Goal: Task Accomplishment & Management: Manage account settings

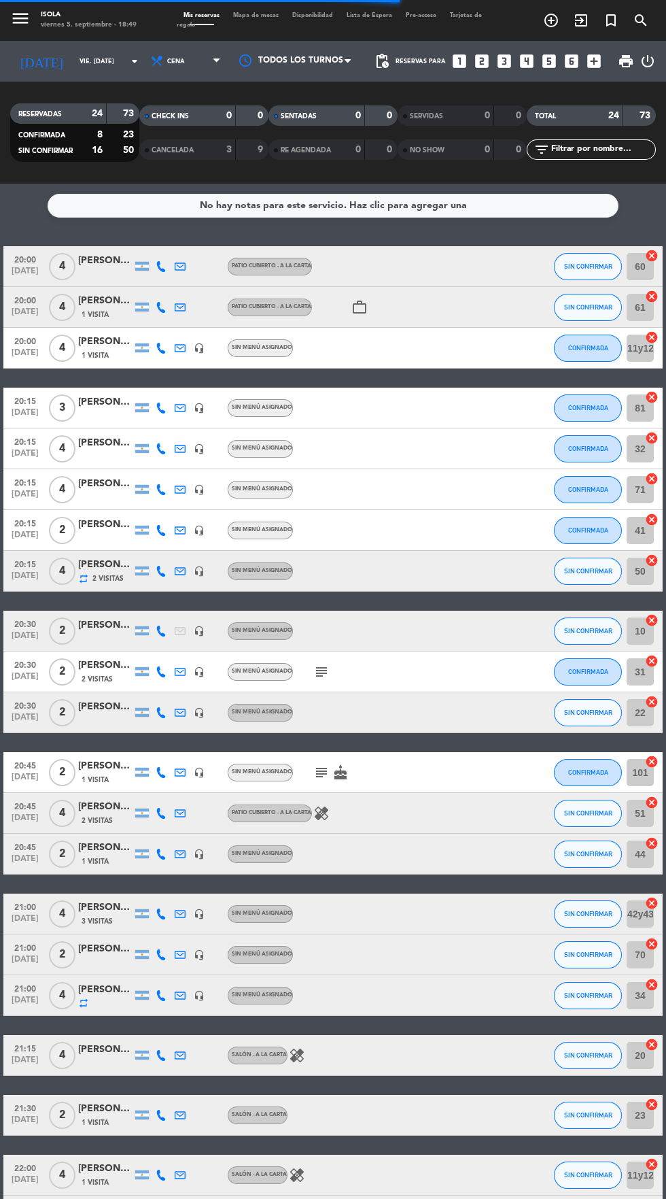
click at [275, 15] on span "Mapa de mesas" at bounding box center [255, 15] width 59 height 6
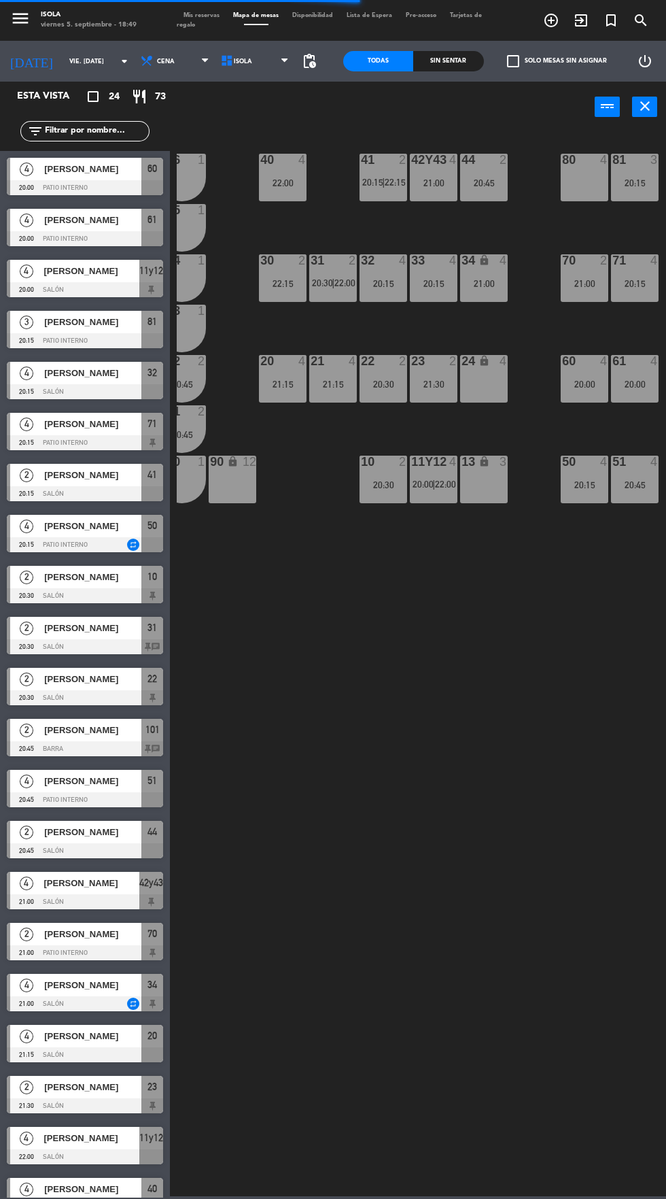
scroll to position [0, 23]
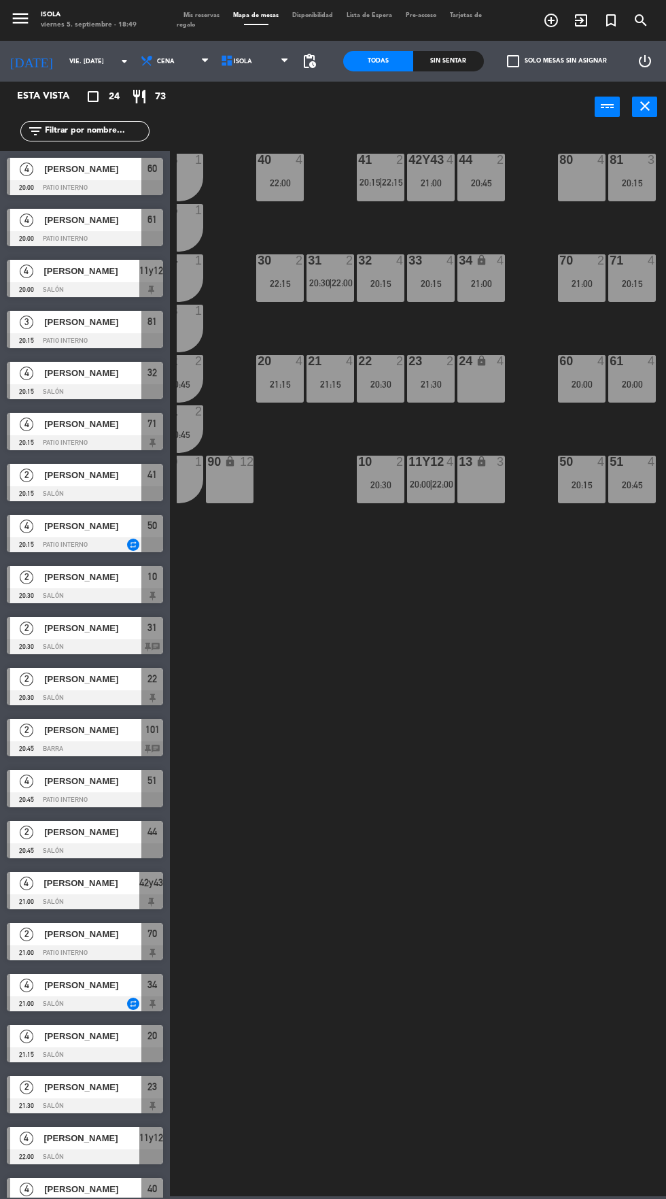
click at [421, 484] on span "20:00" at bounding box center [420, 484] width 21 height 11
click at [462, 676] on div "40 4 22:00 42y43 4 21:00 41 2 20:15 | 22:15 44 2 20:45 80 4 81 3 20:15 106 1 10…" at bounding box center [421, 663] width 489 height 1066
click at [444, 482] on span "22:00" at bounding box center [442, 484] width 21 height 11
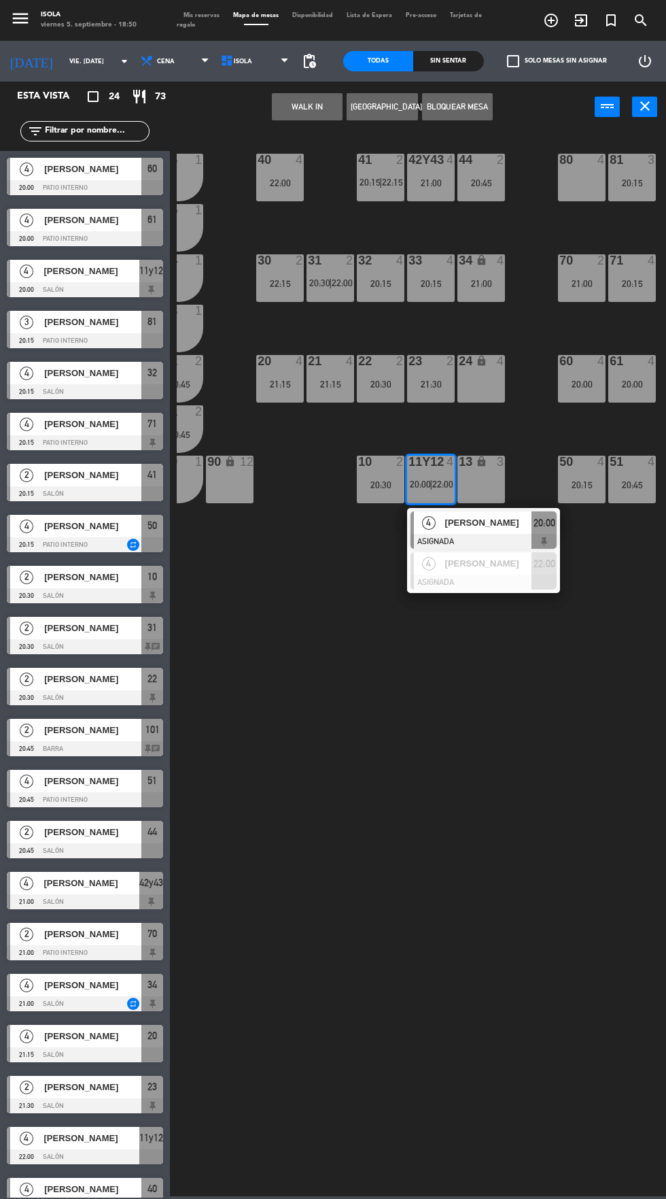
click at [494, 519] on span "[PERSON_NAME]" at bounding box center [488, 522] width 87 height 14
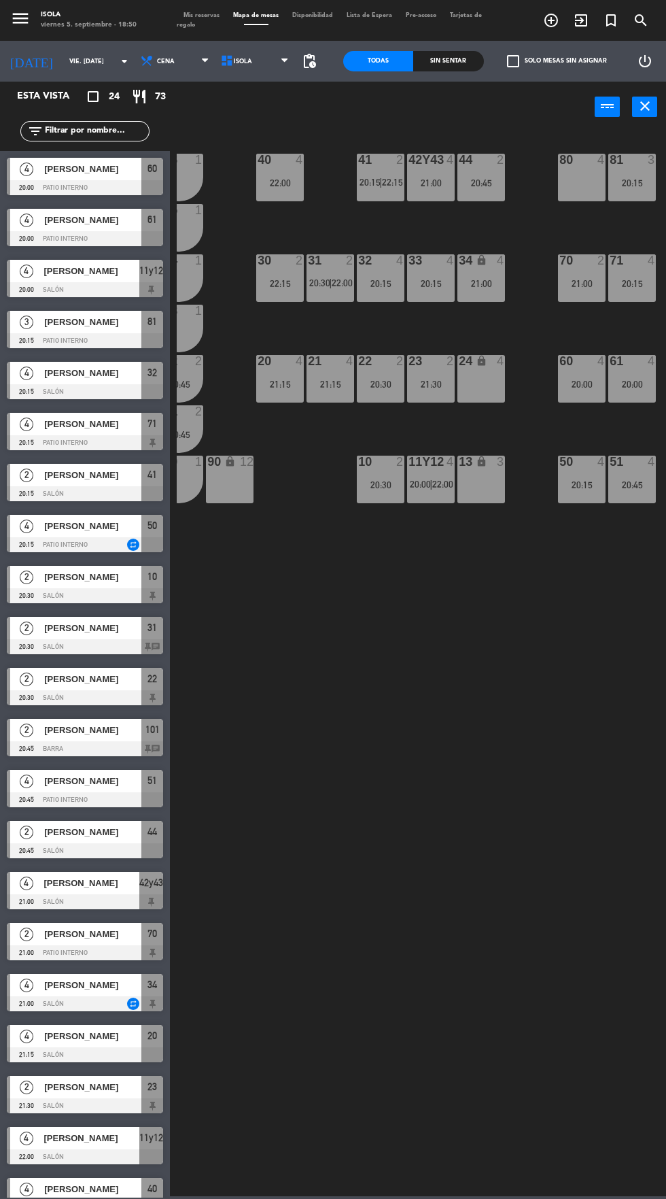
click at [481, 614] on div "40 4 22:00 42y43 4 21:00 41 2 20:15 | 22:15 44 2 20:45 80 4 81 3 20:15 106 1 10…" at bounding box center [421, 663] width 489 height 1066
click at [443, 485] on span "22:00" at bounding box center [442, 484] width 21 height 11
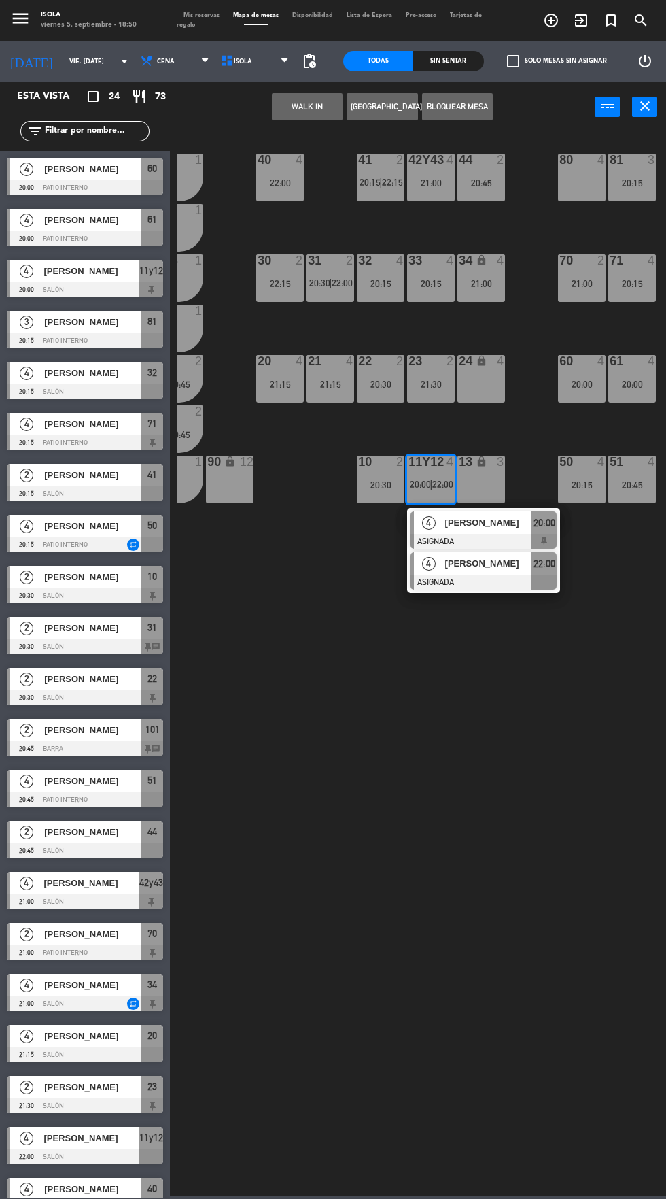
click at [476, 587] on div at bounding box center [484, 581] width 146 height 15
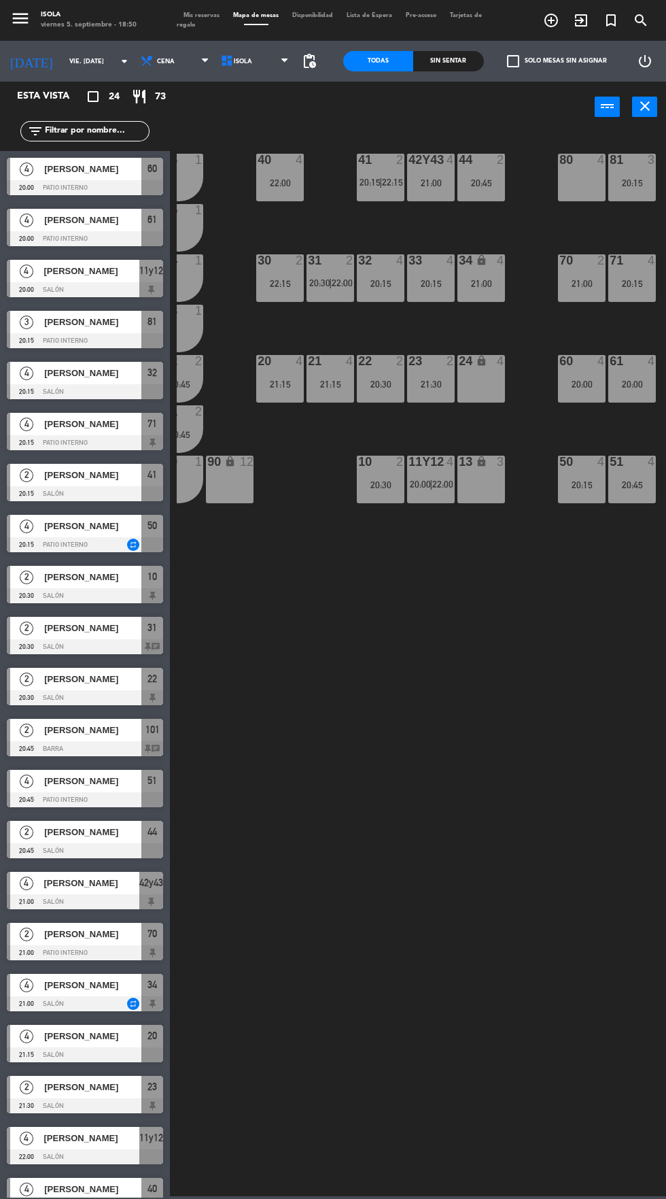
scroll to position [177, 0]
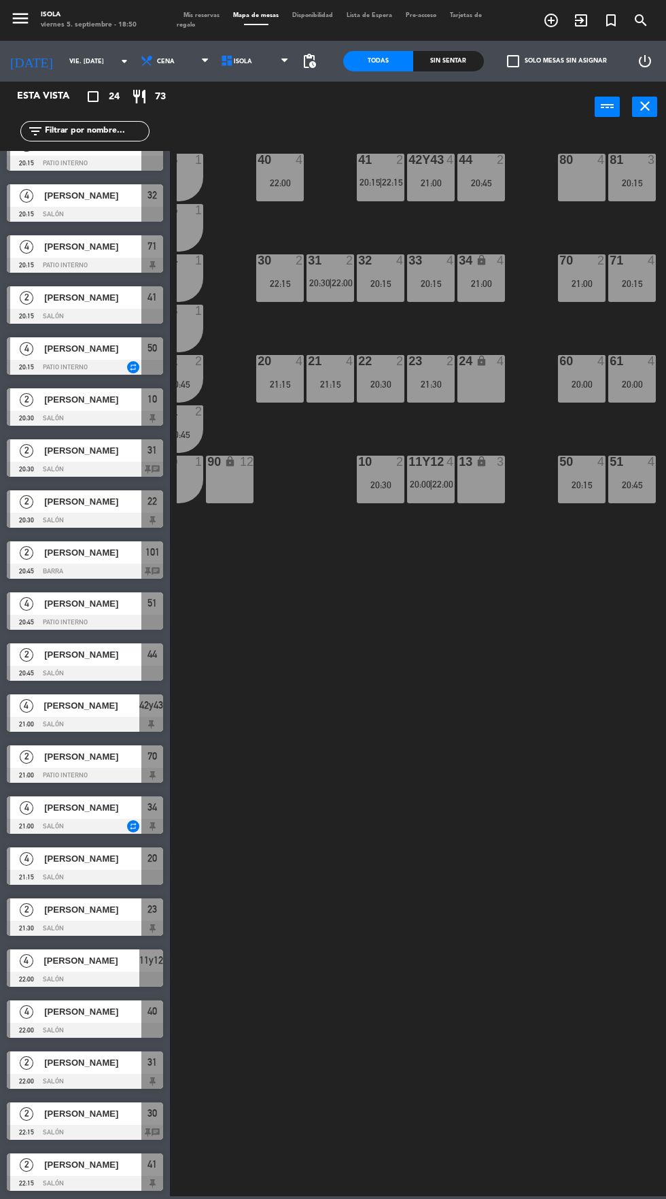
click at [462, 638] on div "40 4 22:00 42y43 4 21:00 41 2 20:15 | 22:15 44 2 20:45 80 4 81 3 20:15 106 1 10…" at bounding box center [421, 663] width 489 height 1066
click at [199, 15] on span "Mis reservas" at bounding box center [202, 15] width 50 height 6
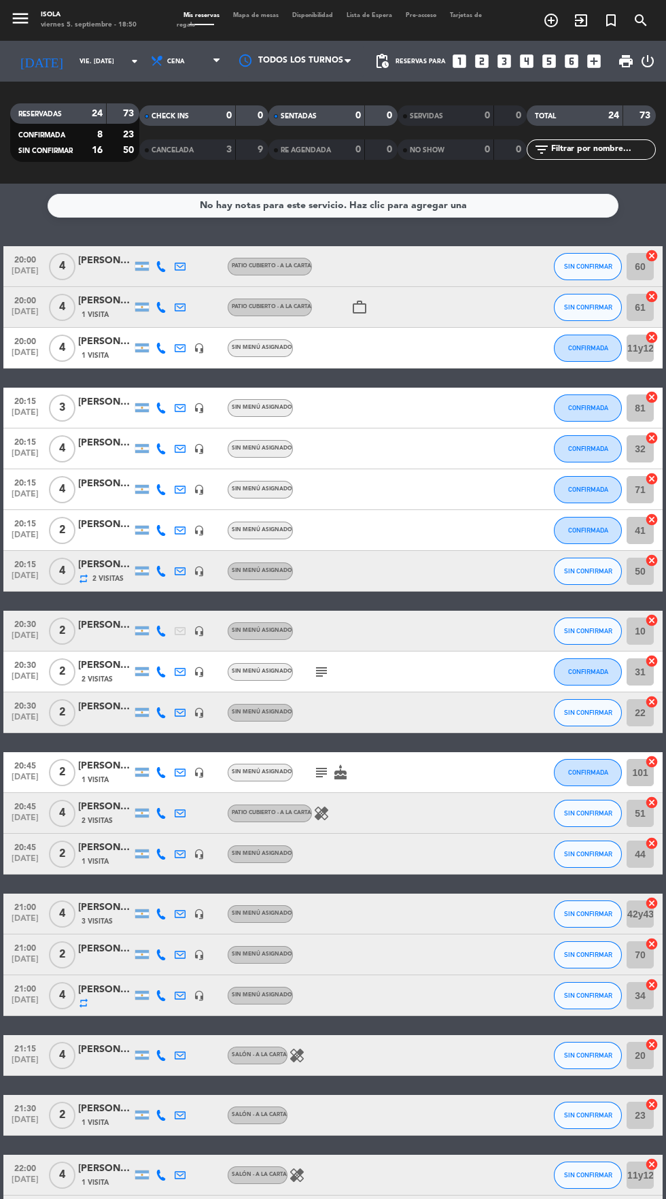
click at [199, 347] on icon "headset_mic" at bounding box center [199, 348] width 11 height 11
click at [27, 342] on span "20:00" at bounding box center [25, 340] width 34 height 16
click at [26, 353] on span "[DATE]" at bounding box center [25, 356] width 34 height 16
click at [103, 359] on span "1 Visita" at bounding box center [95, 355] width 27 height 11
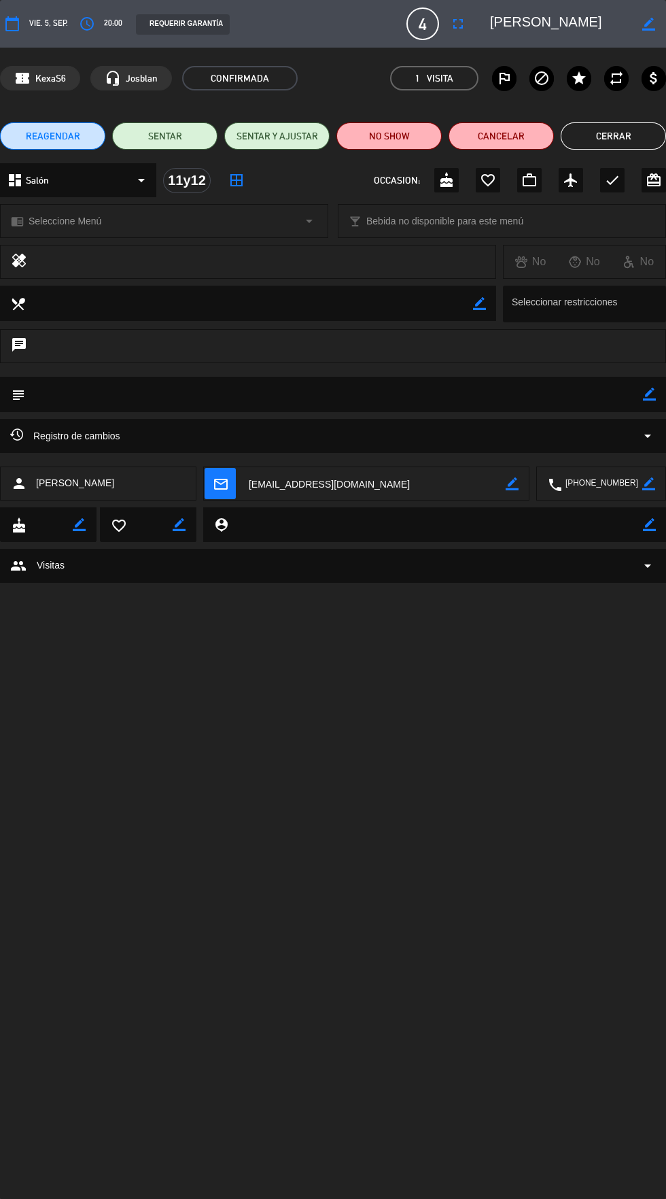
click at [585, 428] on div "Registro de cambios arrow_drop_down" at bounding box center [333, 436] width 646 height 16
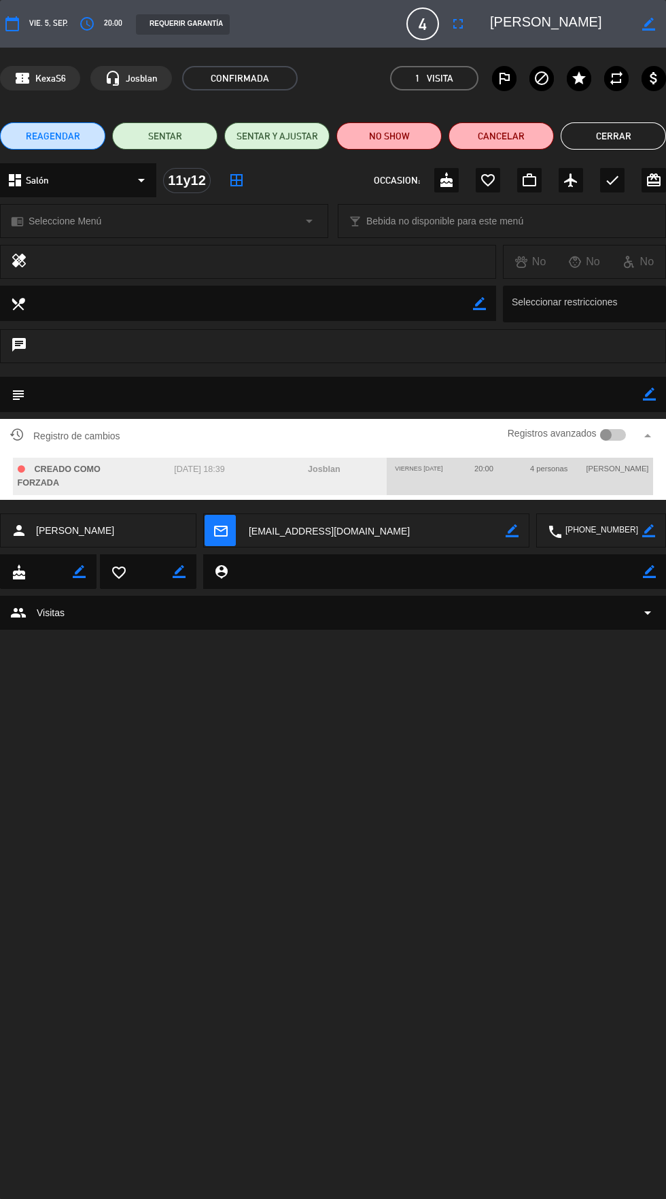
click at [522, 379] on textarea at bounding box center [334, 394] width 618 height 35
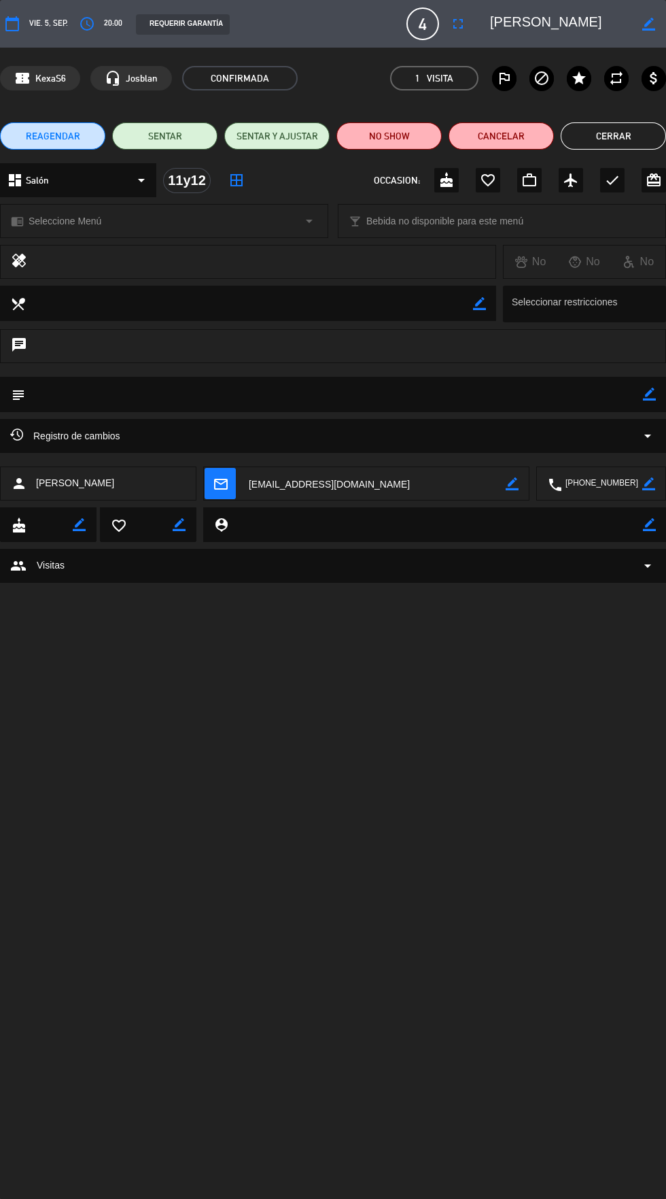
click at [502, 383] on textarea at bounding box center [334, 394] width 618 height 35
click at [494, 383] on textarea at bounding box center [334, 394] width 618 height 35
click at [606, 132] on button "Cerrar" at bounding box center [613, 135] width 105 height 27
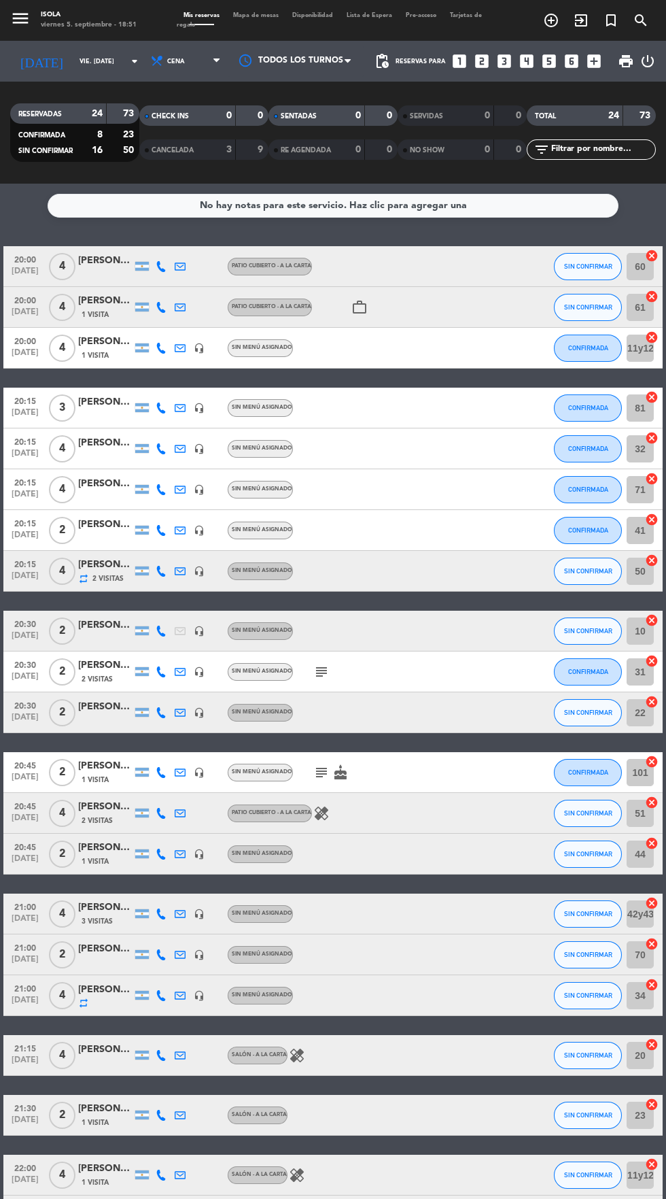
click at [105, 351] on span "1 Visita" at bounding box center [95, 355] width 27 height 11
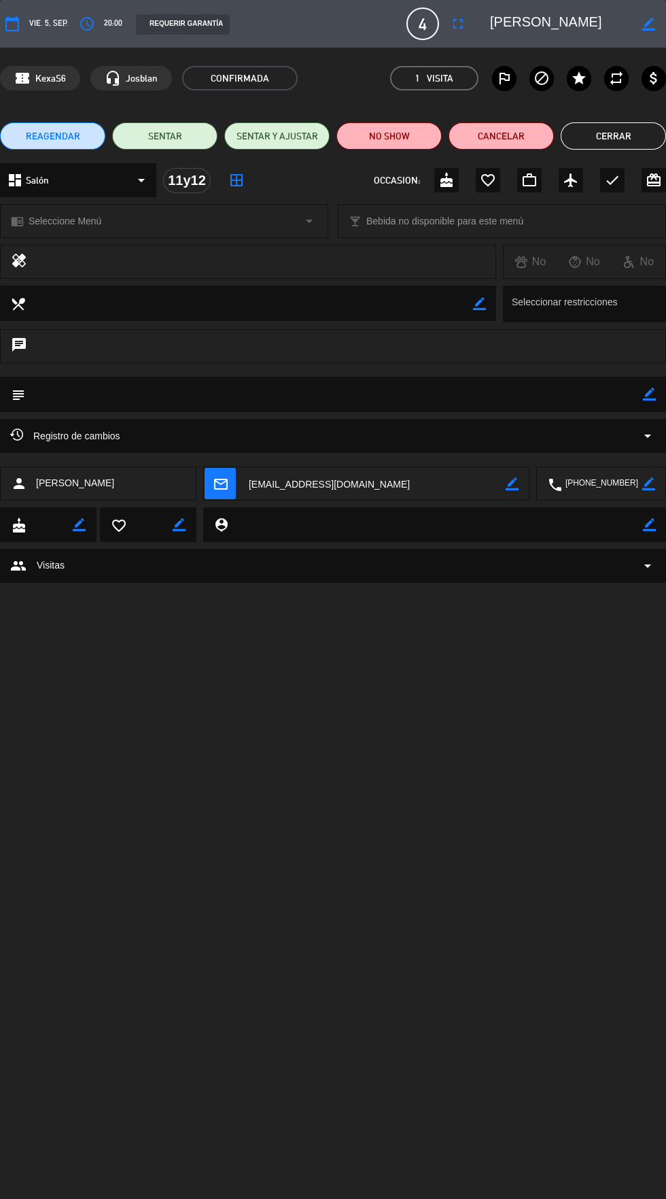
click at [626, 135] on button "Cerrar" at bounding box center [613, 135] width 105 height 27
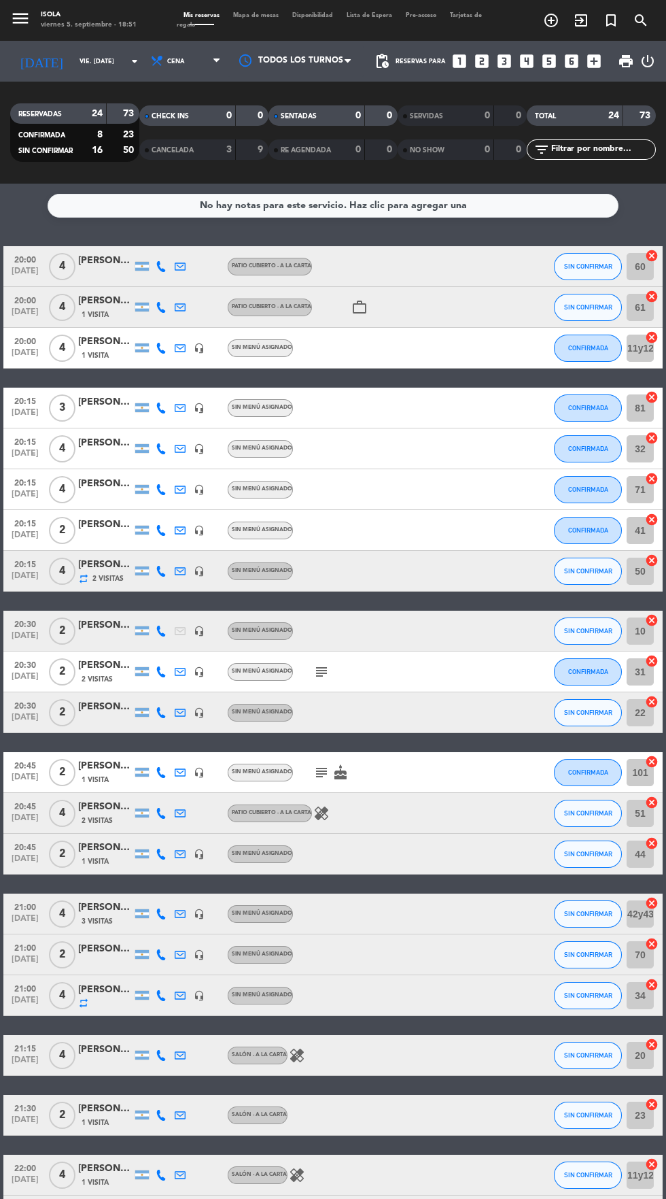
click at [160, 1177] on icon at bounding box center [161, 1174] width 11 height 11
click at [265, 18] on span "Mapa de mesas" at bounding box center [255, 15] width 59 height 6
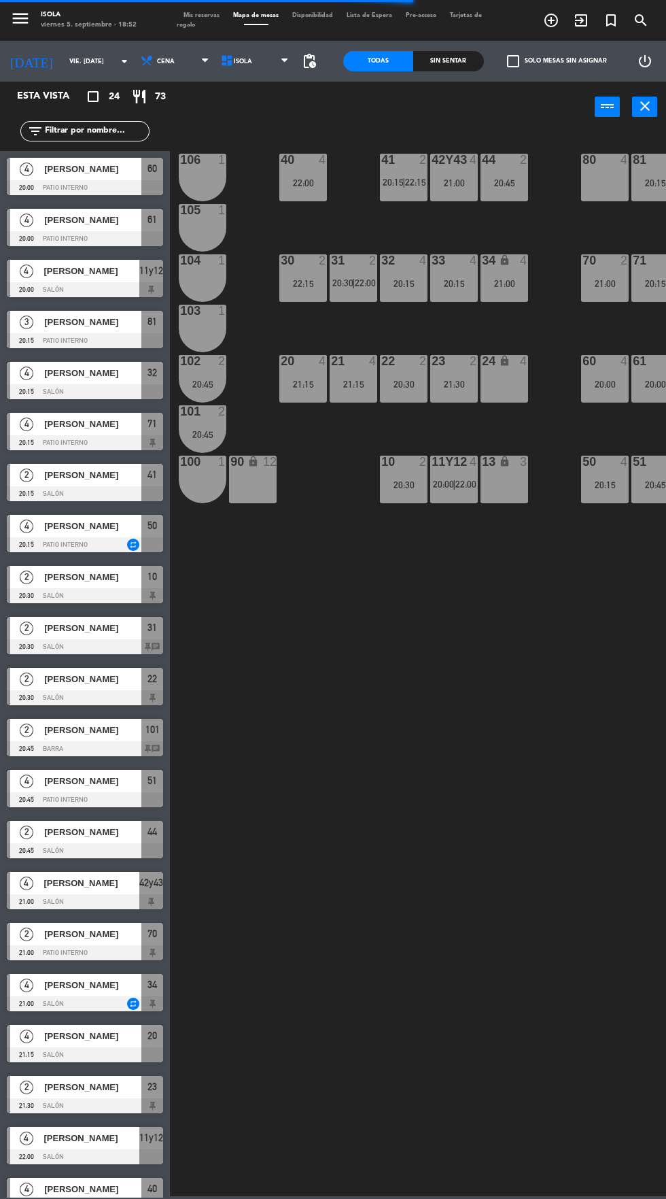
click at [423, 598] on div "40 4 22:00 42y43 4 21:00 41 2 20:15 | 22:15 44 2 20:45 80 4 81 3 20:15 106 1 10…" at bounding box center [421, 663] width 489 height 1066
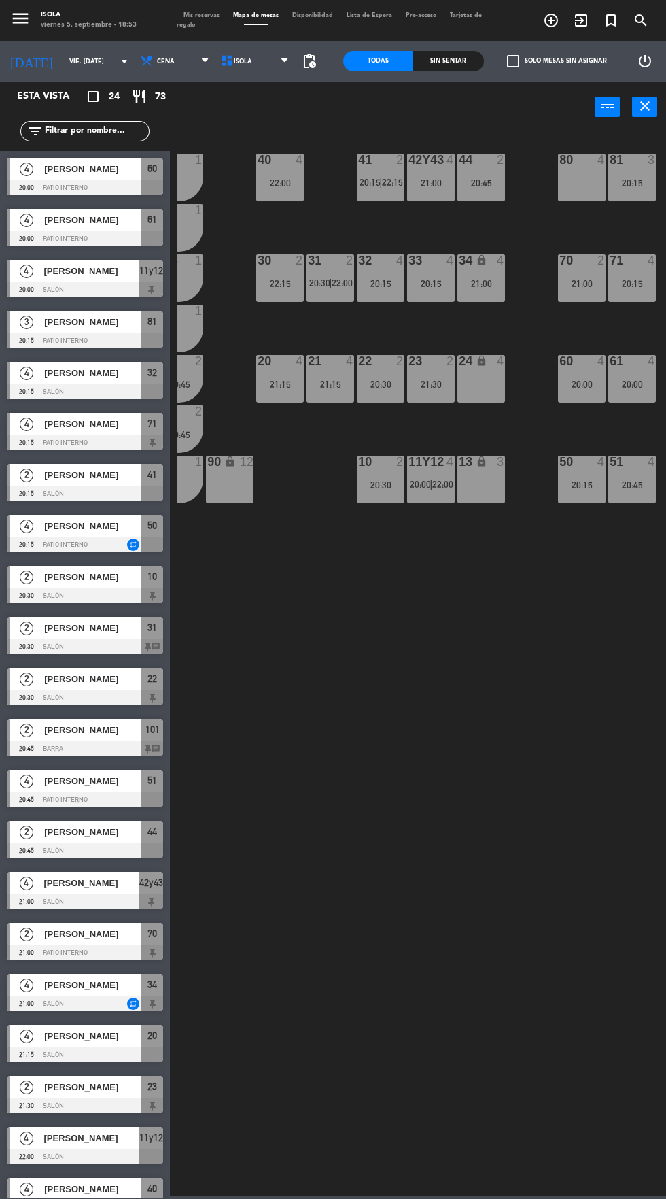
click at [421, 279] on div "20:15" at bounding box center [431, 284] width 48 height 10
click at [458, 591] on div "40 4 22:00 42y43 4 21:00 41 2 20:15 | 22:15 44 2 20:45 80 4 81 3 20:15 106 1 10…" at bounding box center [421, 663] width 489 height 1066
click at [421, 279] on div "20:15" at bounding box center [431, 284] width 48 height 10
click at [447, 594] on div "40 4 22:00 42y43 4 21:00 41 2 20:15 | 22:15 44 2 20:45 80 4 81 3 20:15 106 1 10…" at bounding box center [421, 663] width 489 height 1066
click at [481, 283] on div "21:00" at bounding box center [482, 284] width 48 height 10
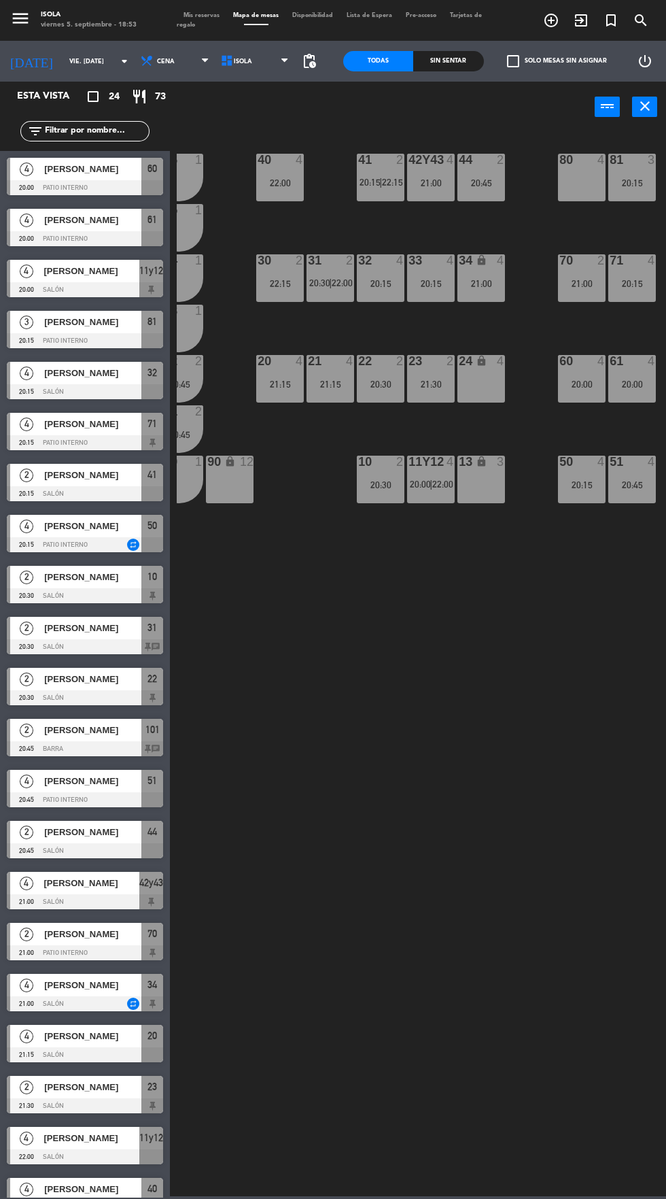
click at [487, 647] on div "40 4 22:00 42y43 4 21:00 41 2 20:15 | 22:15 44 2 20:45 80 4 81 3 20:15 106 1 10…" at bounding box center [421, 663] width 489 height 1066
